Goal: Information Seeking & Learning: Learn about a topic

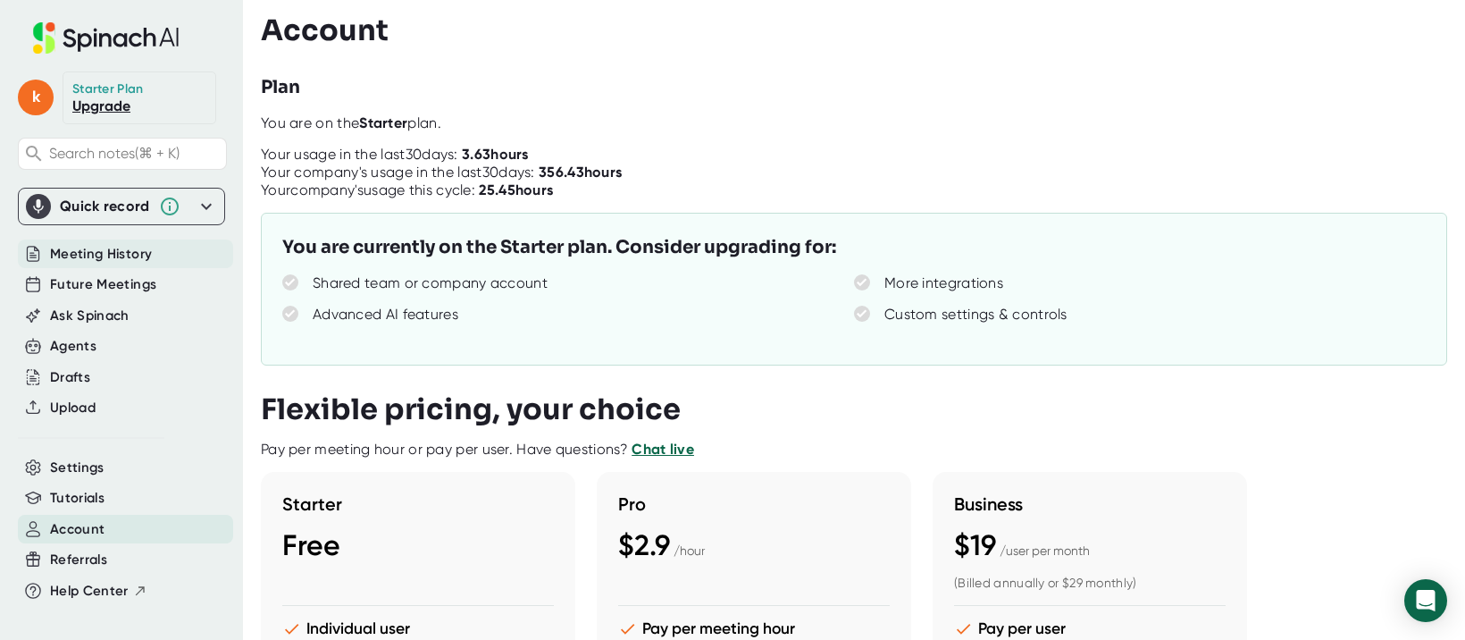
click at [111, 256] on span "Meeting History" at bounding box center [101, 254] width 102 height 21
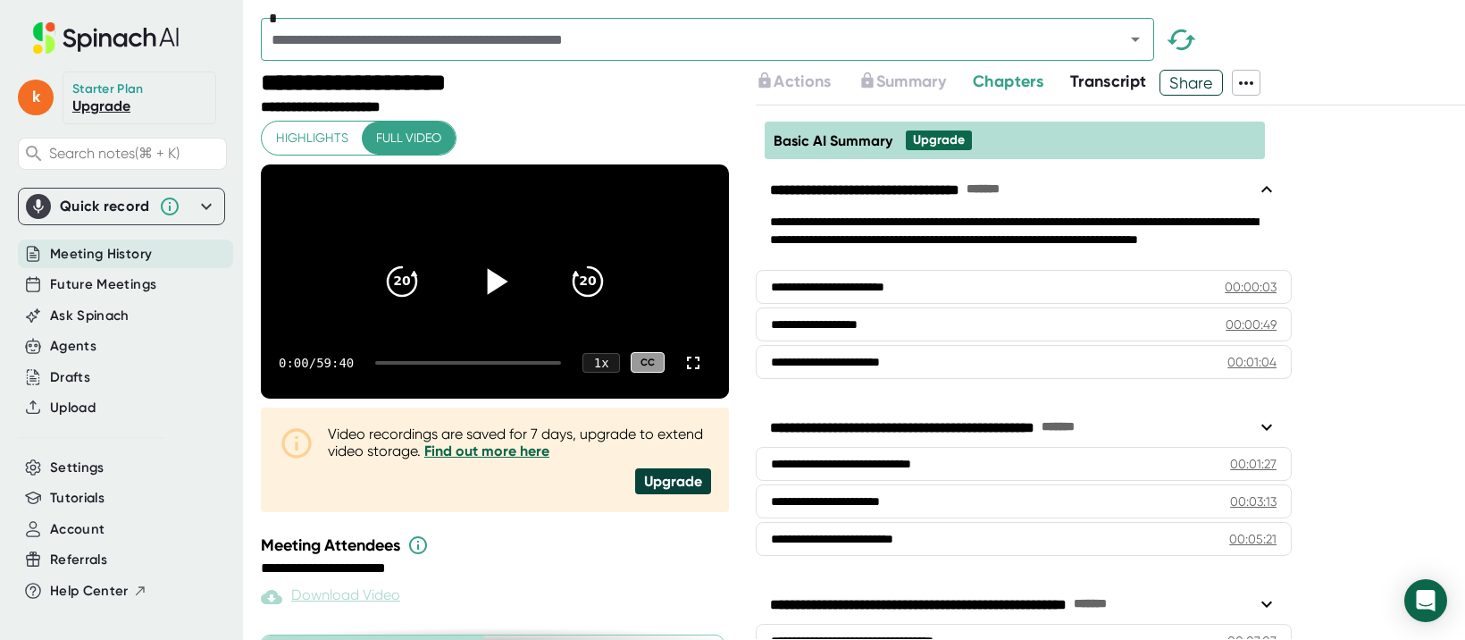
click at [500, 301] on icon at bounding box center [495, 280] width 45 height 45
click at [498, 294] on icon at bounding box center [494, 281] width 22 height 26
click at [541, 364] on div at bounding box center [468, 363] width 186 height 4
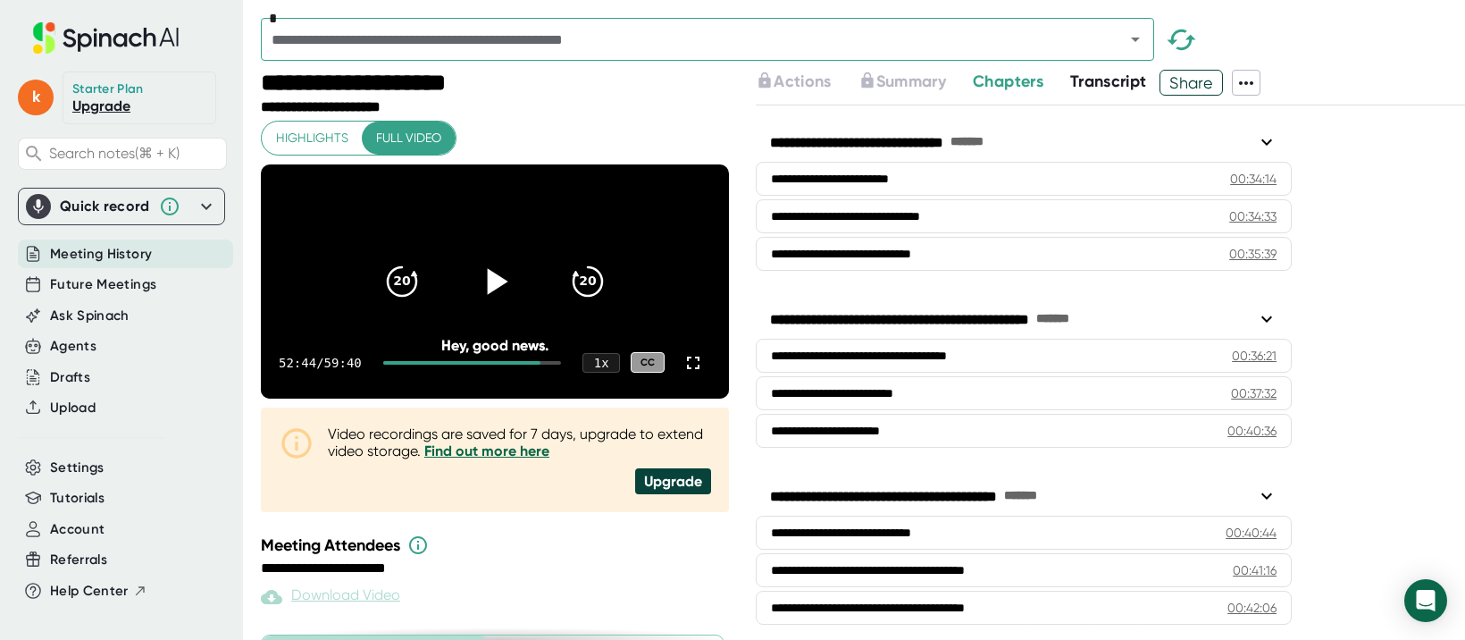
scroll to position [2463, 0]
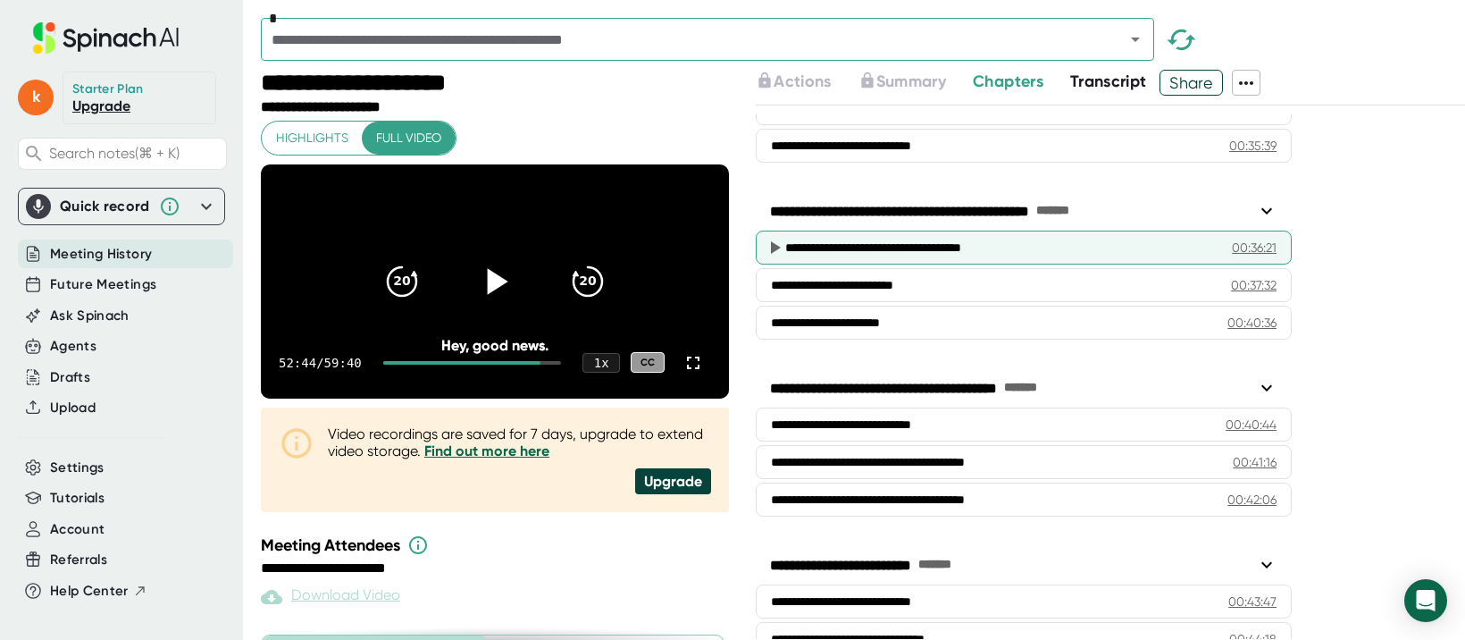
click at [951, 252] on div "**********" at bounding box center [1000, 247] width 431 height 18
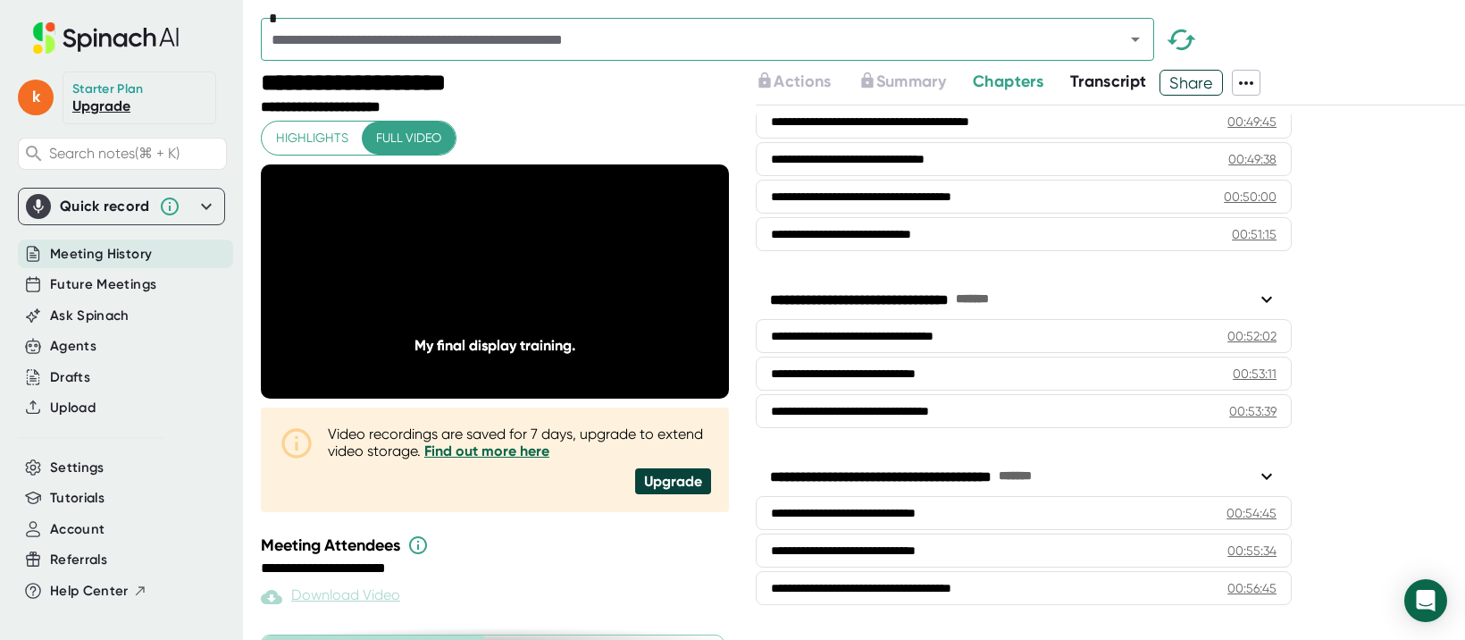
scroll to position [3535, 0]
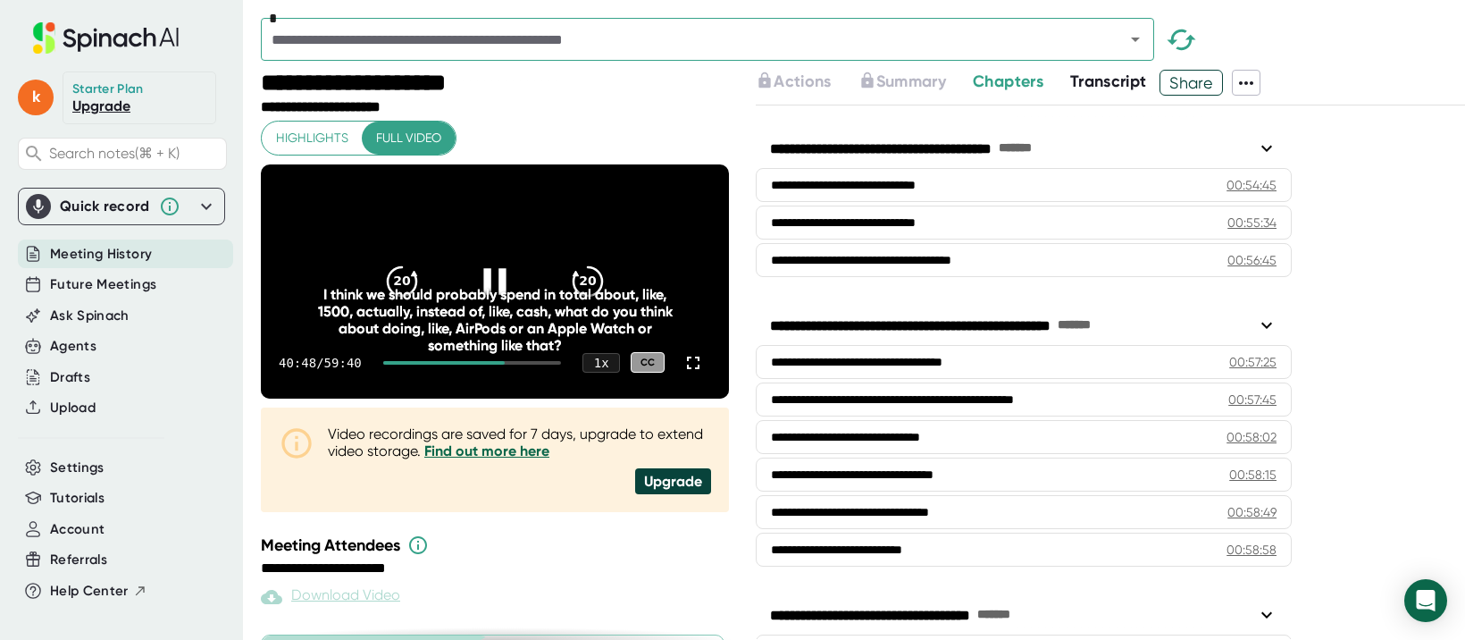
click at [504, 299] on icon at bounding box center [495, 280] width 45 height 45
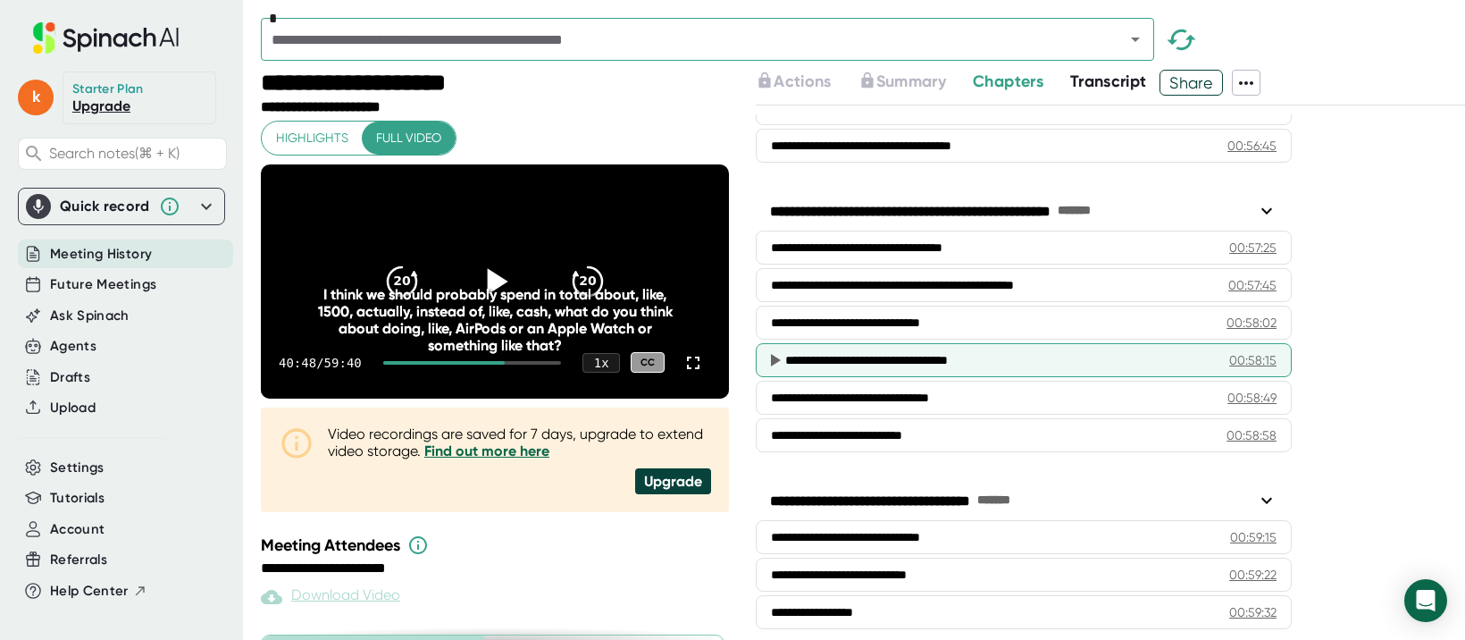
scroll to position [3665, 0]
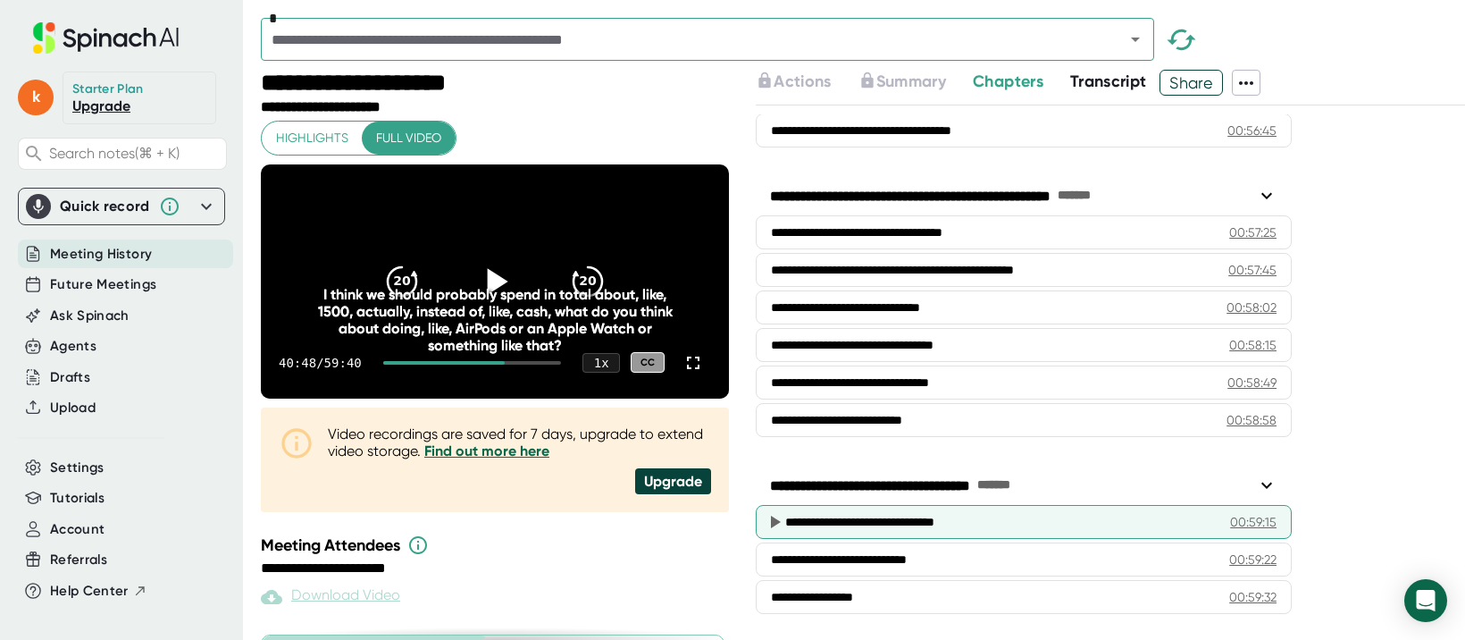
click at [1273, 520] on div "00:59:15" at bounding box center [1253, 522] width 46 height 18
